Goal: Information Seeking & Learning: Learn about a topic

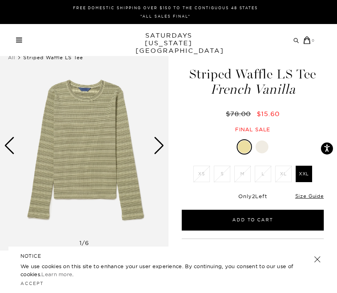
click at [163, 143] on div "Next slide" at bounding box center [159, 146] width 11 height 18
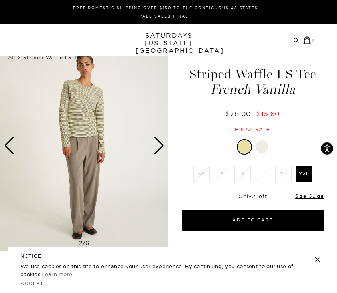
click at [163, 143] on div "Next slide" at bounding box center [159, 146] width 11 height 18
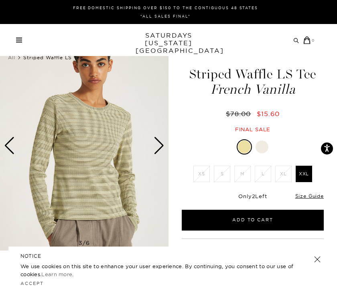
click at [163, 143] on div "Next slide" at bounding box center [159, 146] width 11 height 18
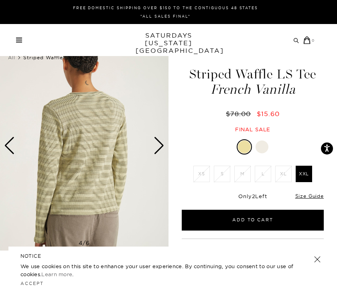
click at [163, 144] on div "Next slide" at bounding box center [159, 146] width 11 height 18
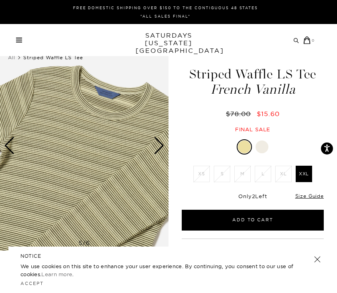
click at [163, 144] on div "Next slide" at bounding box center [159, 146] width 11 height 18
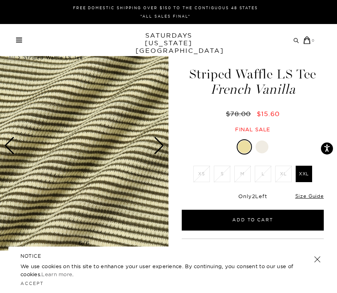
click at [163, 144] on div "Next slide" at bounding box center [159, 146] width 11 height 18
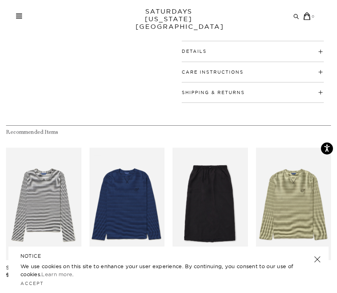
scroll to position [294, 0]
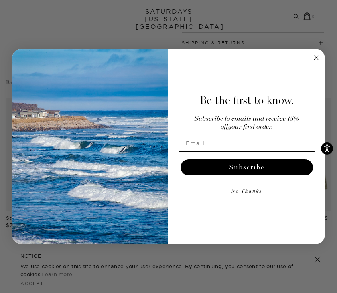
click at [313, 61] on circle "Close dialog" at bounding box center [315, 57] width 9 height 9
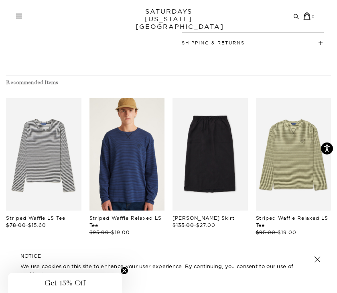
click at [119, 172] on link "files/MF2429LT01-LIMOGES_02.jpg" at bounding box center [126, 154] width 75 height 113
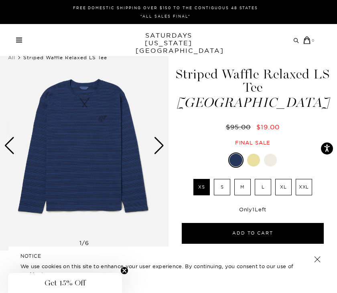
click at [158, 145] on div "Next slide" at bounding box center [159, 146] width 11 height 18
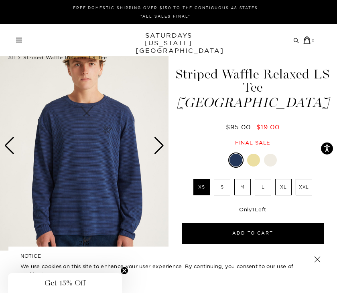
click at [157, 145] on div "Next slide" at bounding box center [159, 146] width 11 height 18
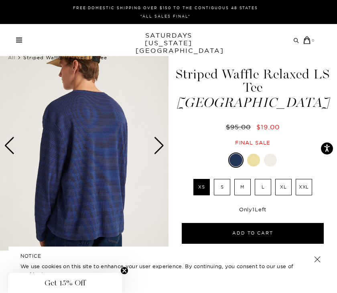
click at [157, 145] on div "Next slide" at bounding box center [159, 146] width 11 height 18
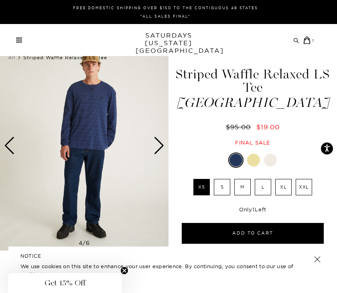
click at [157, 145] on div "Next slide" at bounding box center [159, 146] width 11 height 18
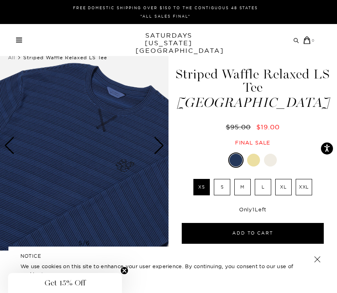
click at [157, 145] on div "Next slide" at bounding box center [159, 146] width 11 height 18
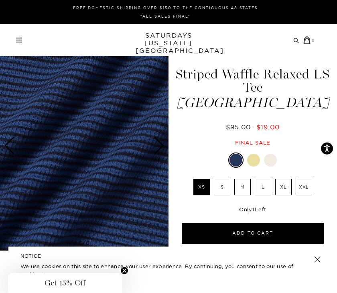
click at [157, 145] on div "Next slide" at bounding box center [159, 146] width 11 height 18
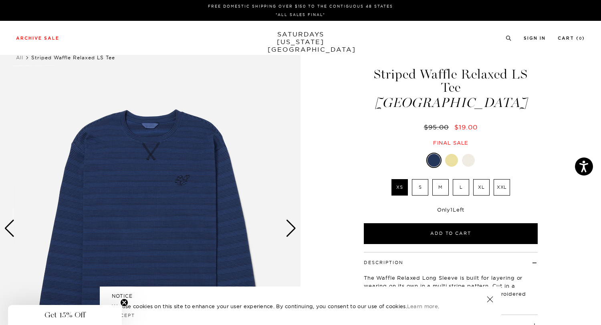
click at [336, 154] on div at bounding box center [451, 160] width 13 height 13
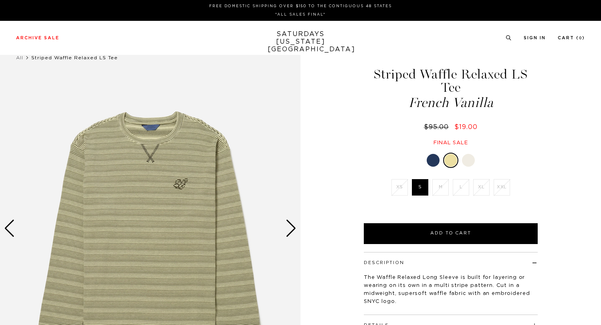
click at [471, 154] on div at bounding box center [468, 160] width 13 height 13
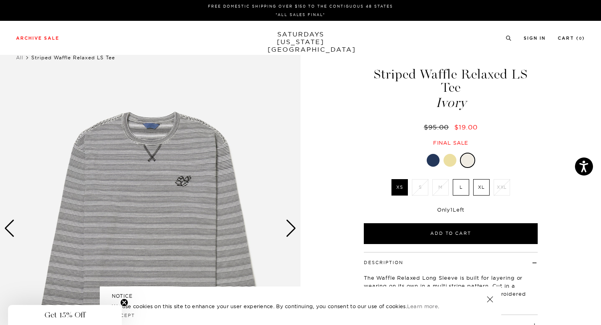
click at [431, 154] on div at bounding box center [433, 160] width 13 height 13
